Goal: Task Accomplishment & Management: Manage account settings

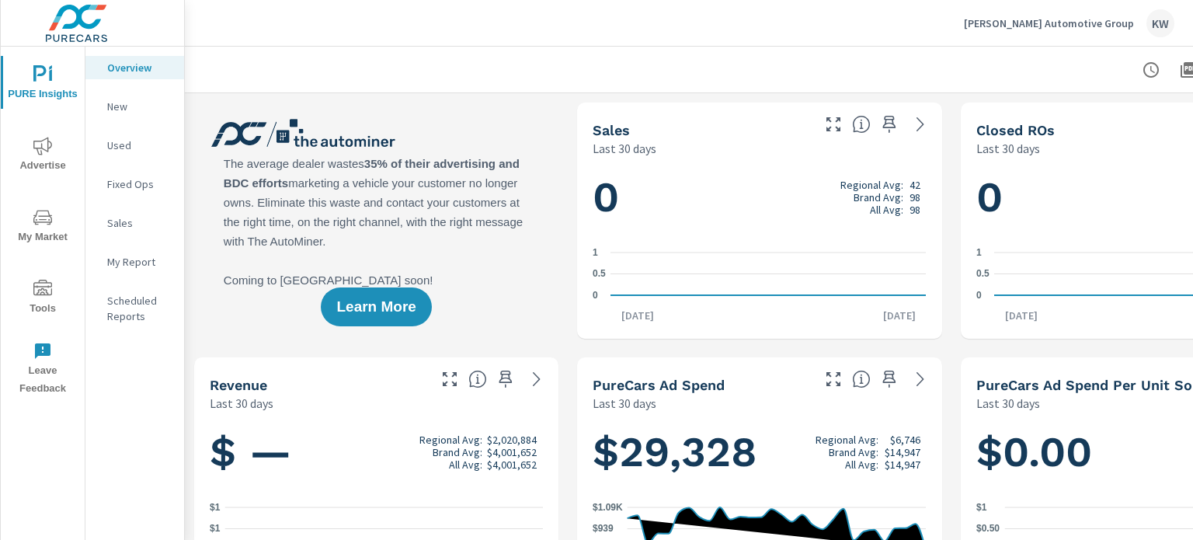
click at [39, 301] on span "Tools" at bounding box center [42, 299] width 75 height 38
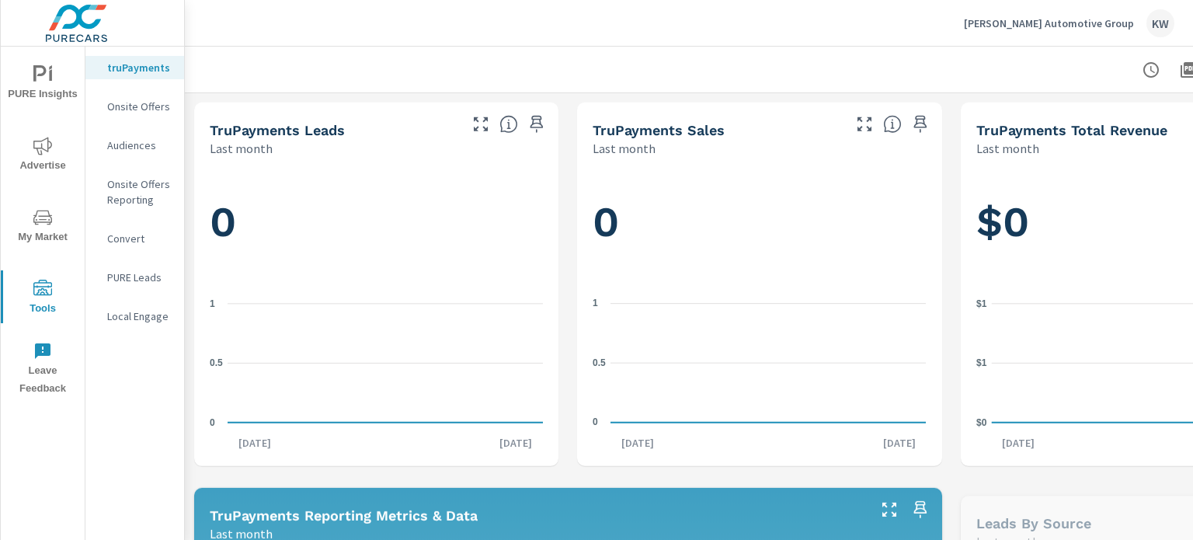
click at [127, 102] on p "Onsite Offers" at bounding box center [139, 107] width 64 height 16
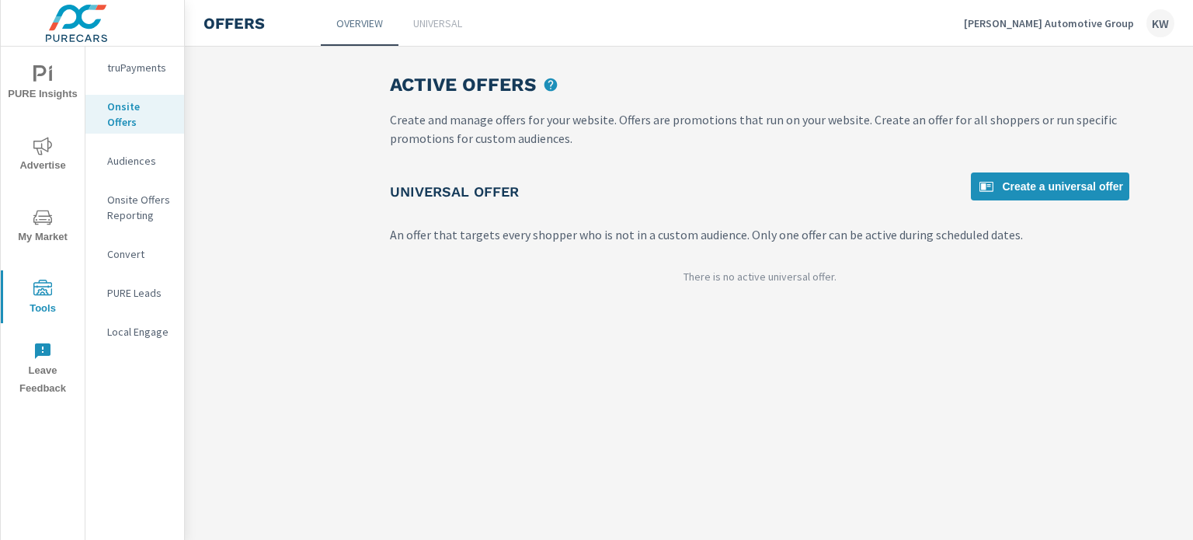
click at [438, 25] on p "Universal" at bounding box center [437, 24] width 49 height 16
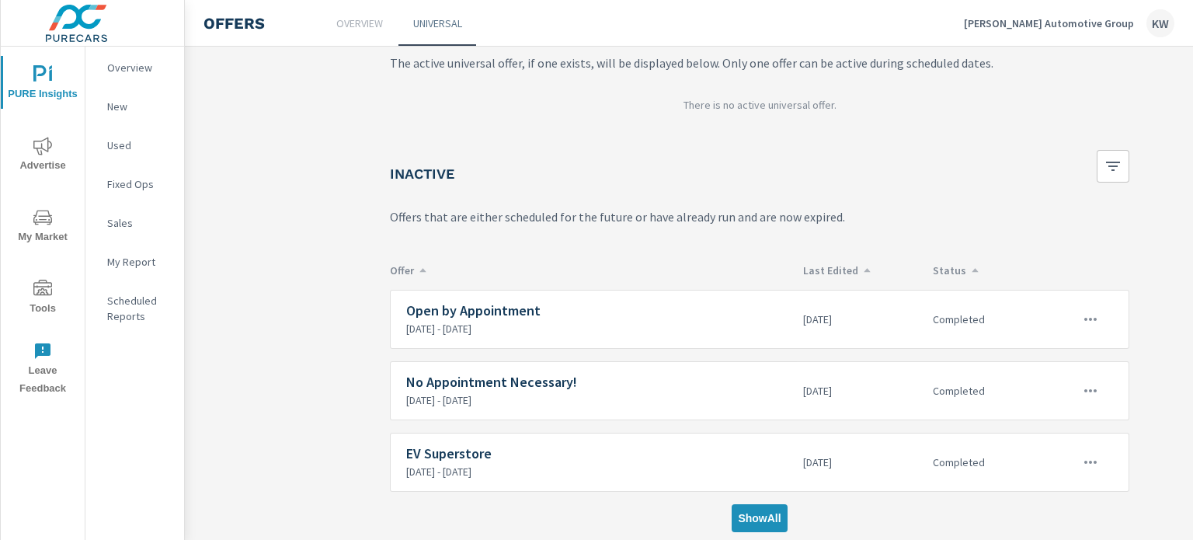
scroll to position [141, 0]
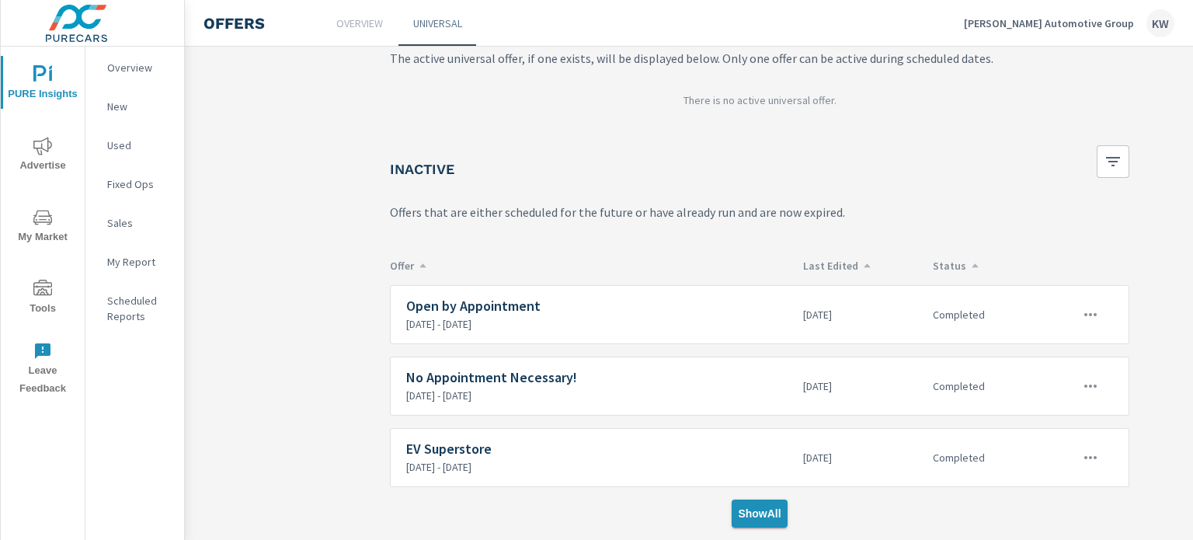
click at [764, 506] on span "Show All" at bounding box center [759, 513] width 43 height 14
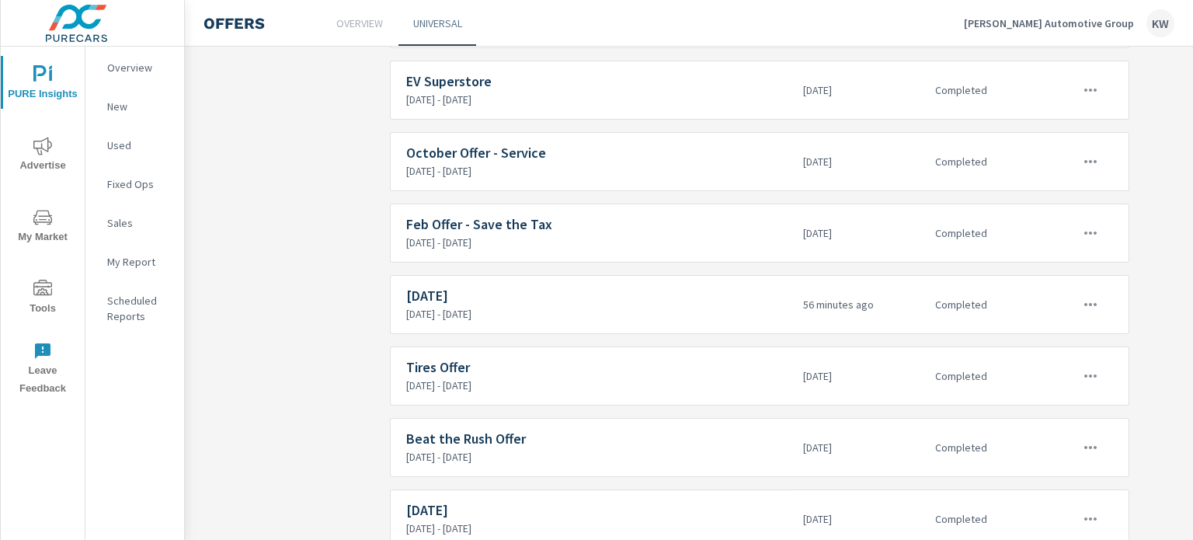
scroll to position [644, 0]
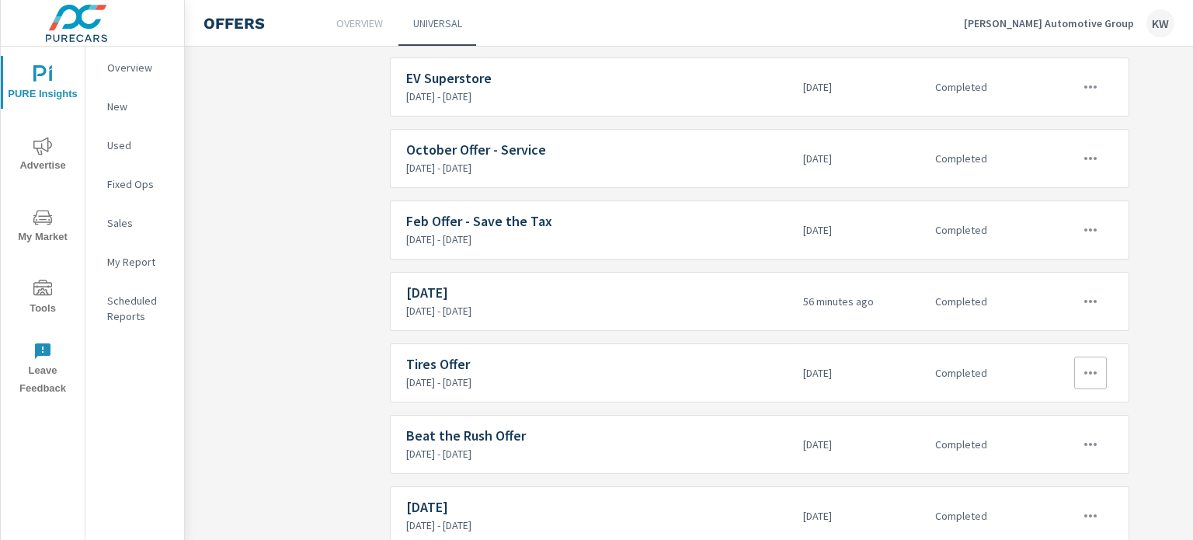
click at [1087, 373] on icon "button" at bounding box center [1090, 372] width 19 height 19
click at [1050, 402] on div "Edit" at bounding box center [1042, 404] width 22 height 19
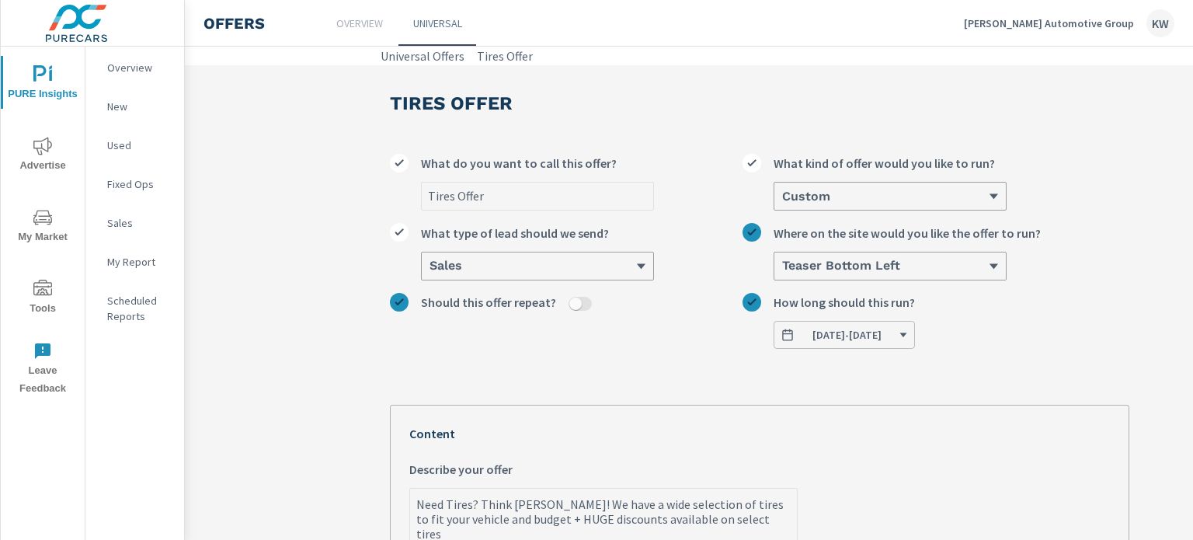
click at [870, 339] on span "[DATE] - [DATE]" at bounding box center [846, 335] width 69 height 14
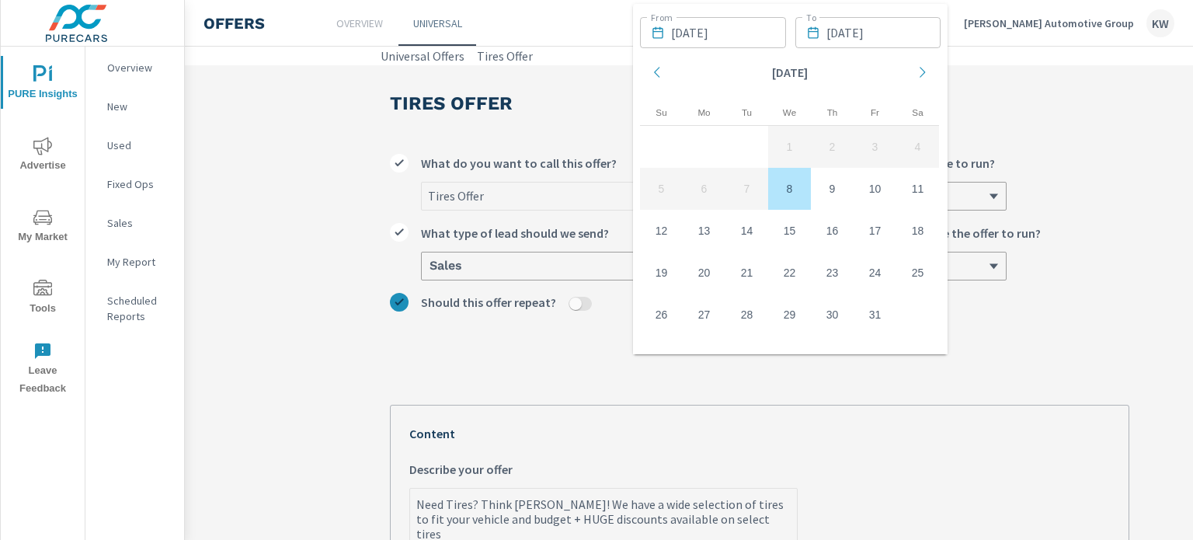
click at [784, 186] on td "8" at bounding box center [789, 189] width 43 height 42
type textarea "x"
type input "[DATE]"
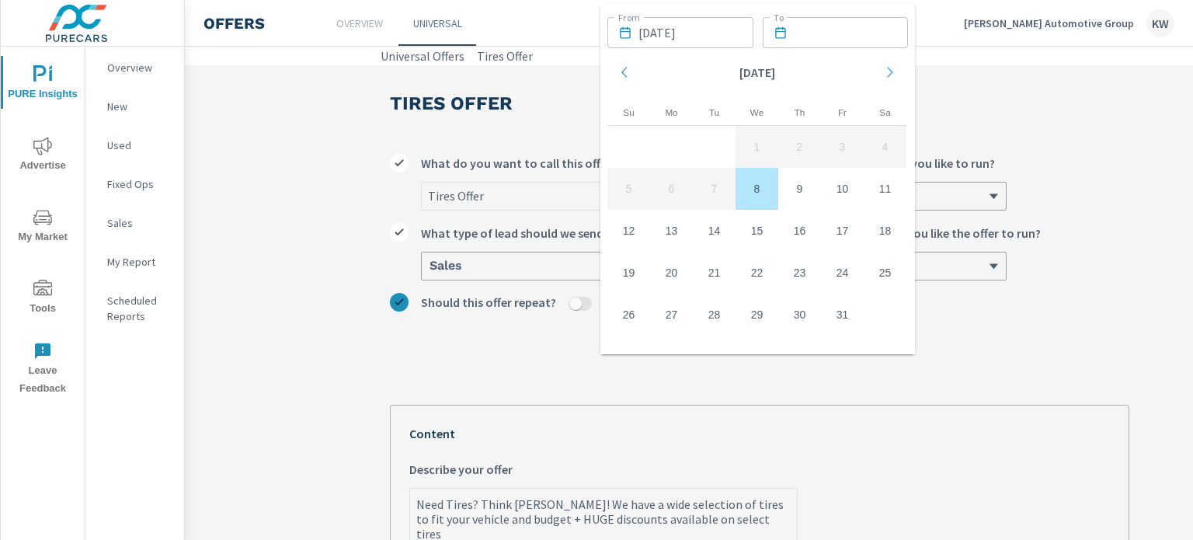
click at [892, 74] on icon "Move forward to switch to the next month." at bounding box center [890, 72] width 14 height 14
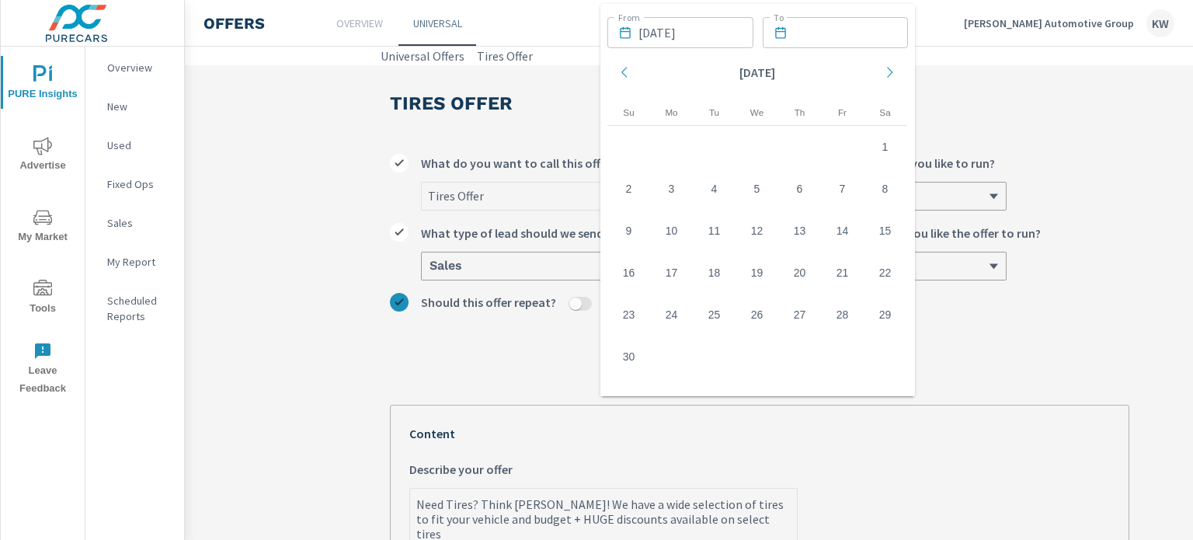
click at [892, 74] on icon "Move forward to switch to the next month." at bounding box center [890, 72] width 14 height 14
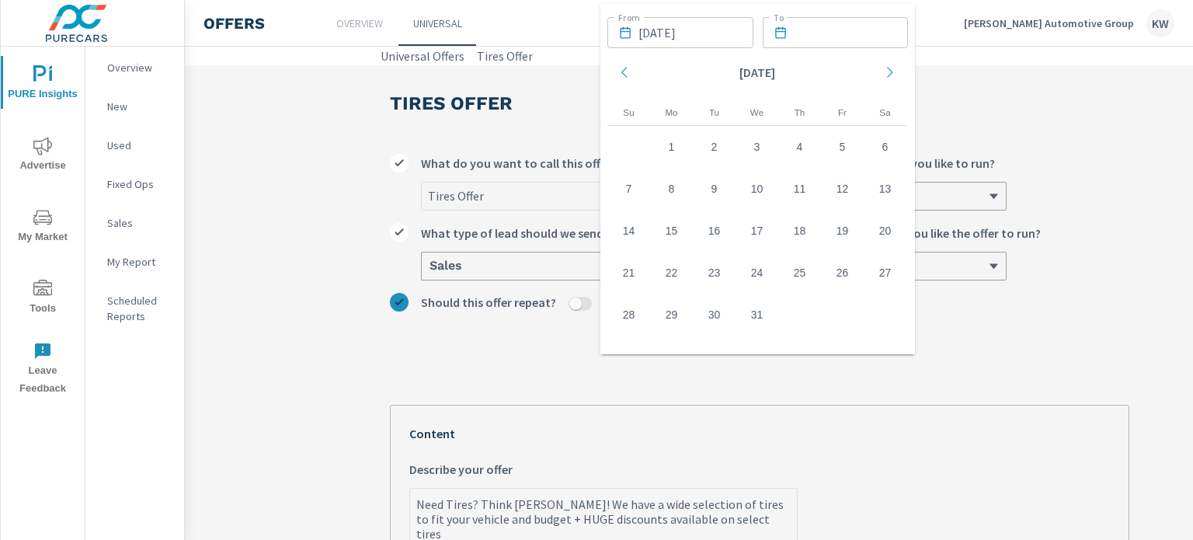
click at [891, 71] on icon "Move forward to switch to the next month." at bounding box center [890, 72] width 14 height 14
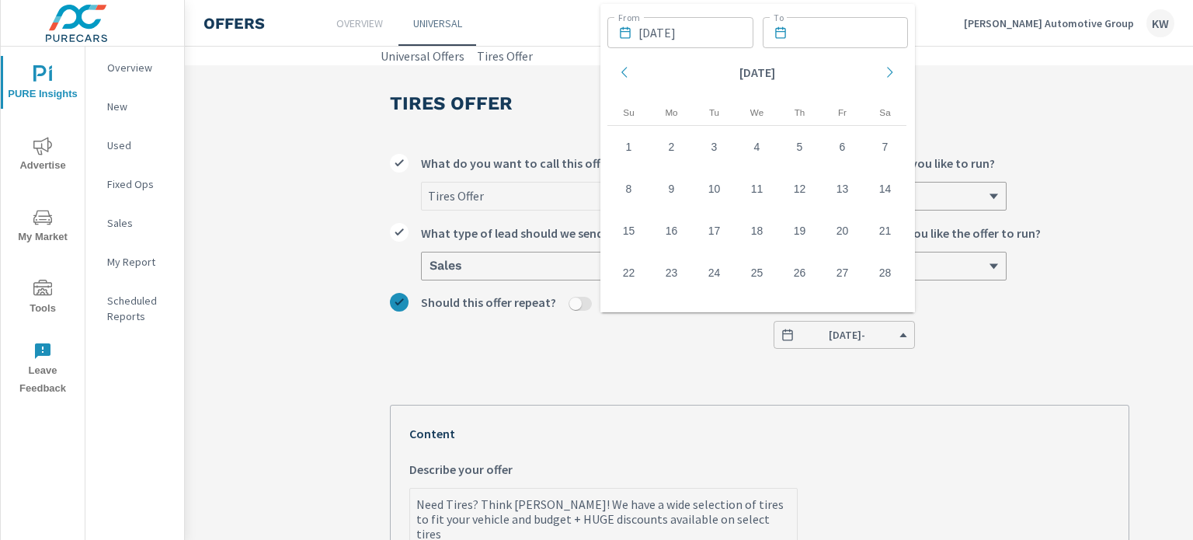
click at [891, 71] on icon "Move forward to switch to the next month." at bounding box center [890, 72] width 14 height 14
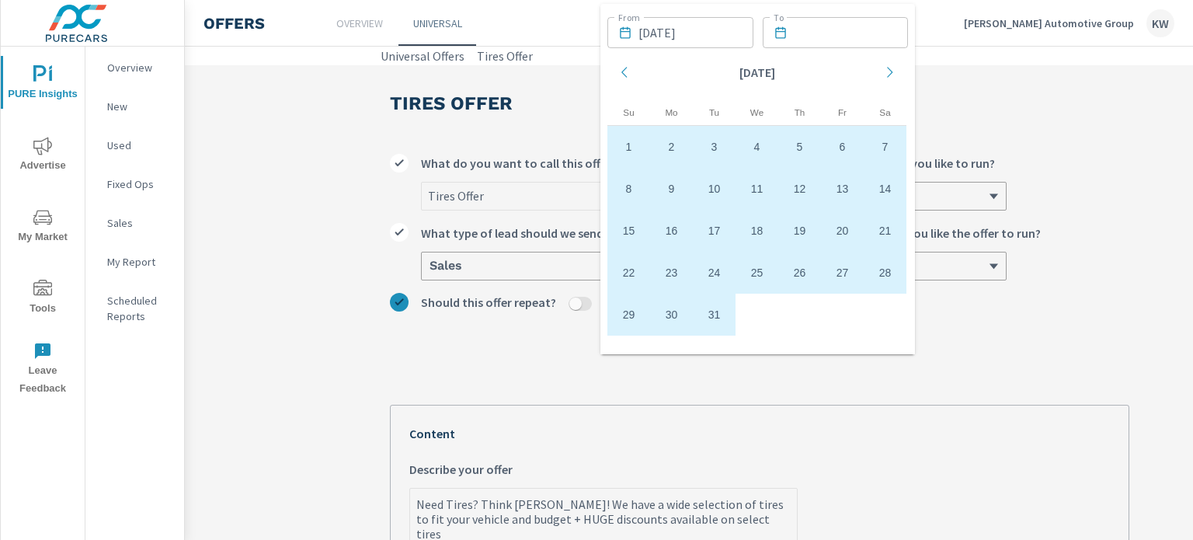
click at [715, 322] on td "31" at bounding box center [714, 315] width 43 height 42
type textarea "x"
type input "[DATE]"
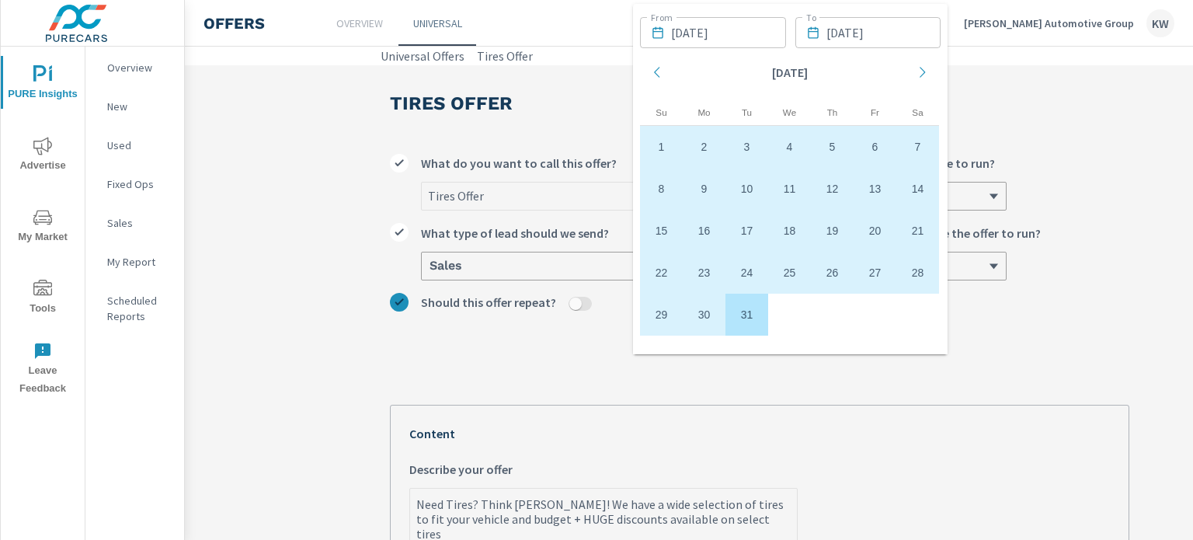
click at [693, 40] on input "[DATE]" at bounding box center [728, 32] width 115 height 31
click at [849, 42] on input "[DATE]" at bounding box center [883, 32] width 115 height 31
click at [926, 73] on icon "Move forward to switch to the next month." at bounding box center [923, 72] width 14 height 14
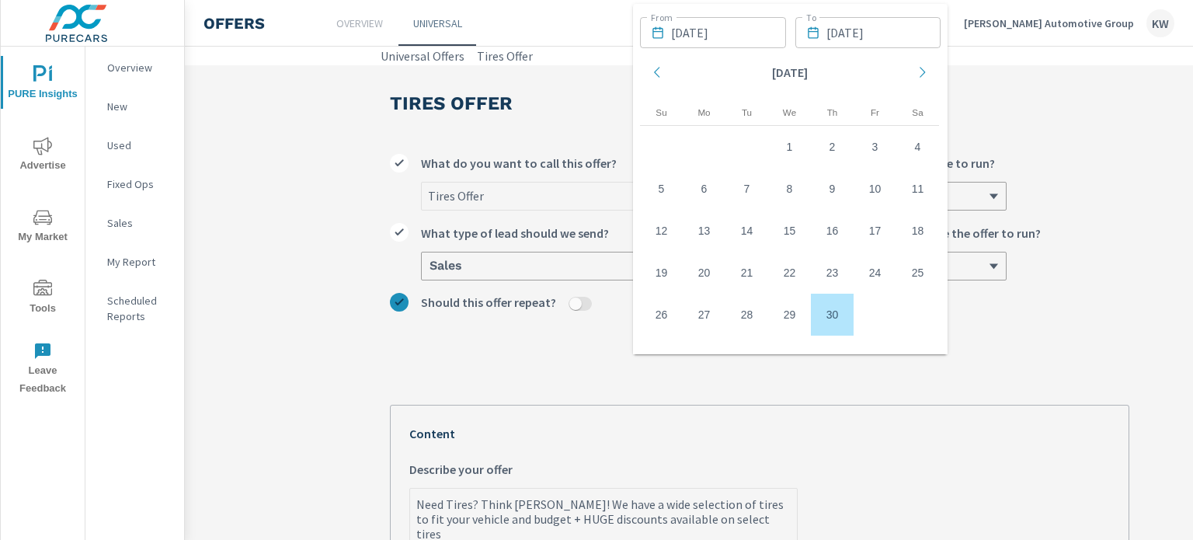
click at [826, 317] on td "30" at bounding box center [832, 315] width 43 height 42
type textarea "x"
type input "[DATE]"
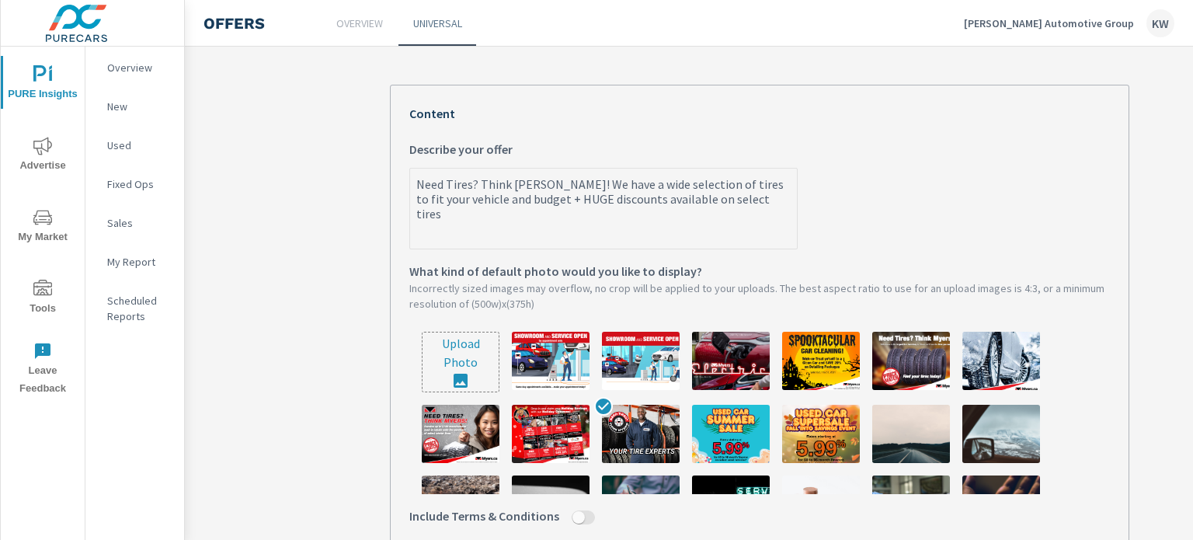
scroll to position [635, 0]
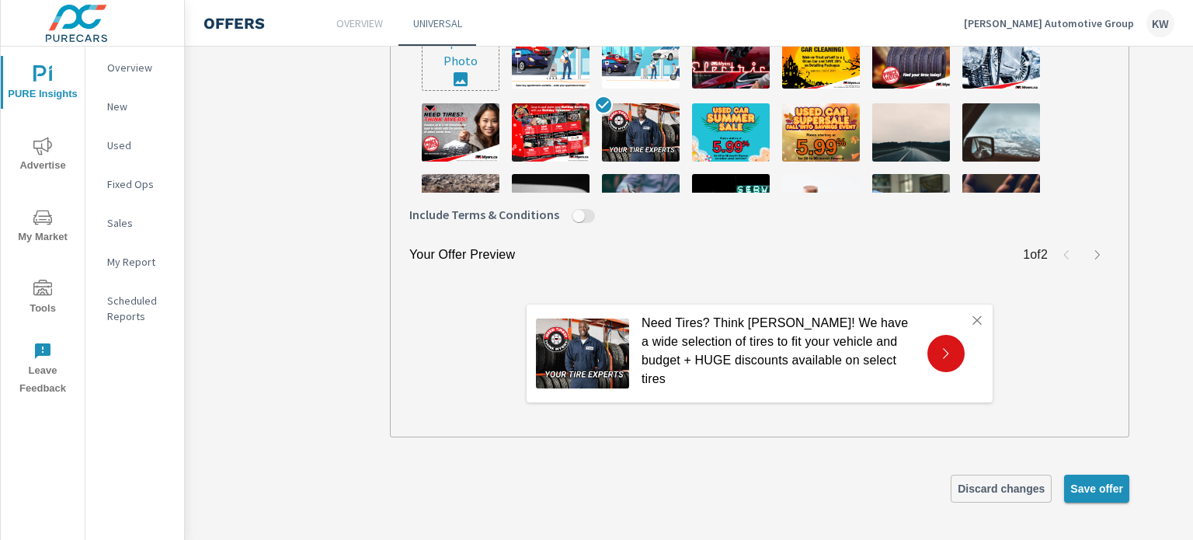
click at [1081, 484] on button "Save offer" at bounding box center [1096, 489] width 65 height 28
type textarea "x"
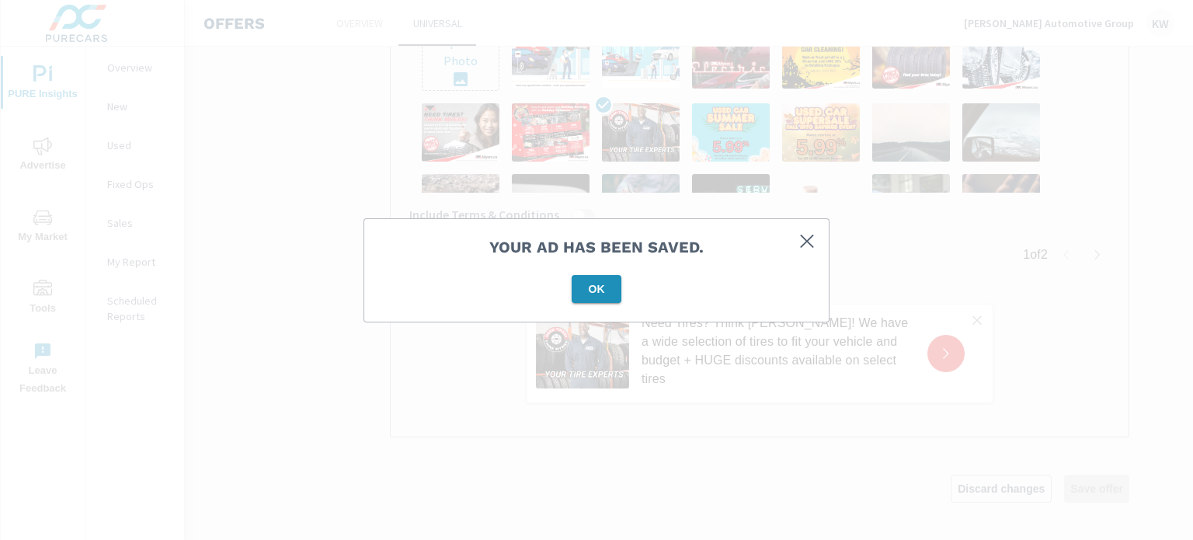
click at [601, 294] on span "OK" at bounding box center [596, 289] width 37 height 14
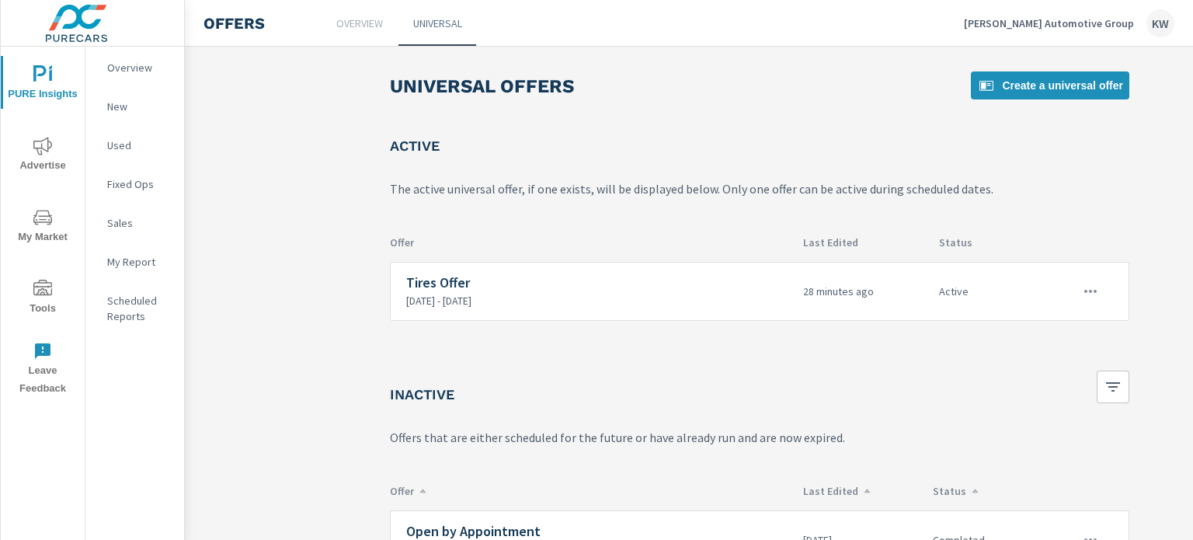
click at [1027, 163] on div "Active" at bounding box center [759, 152] width 739 height 30
